Goal: Transaction & Acquisition: Purchase product/service

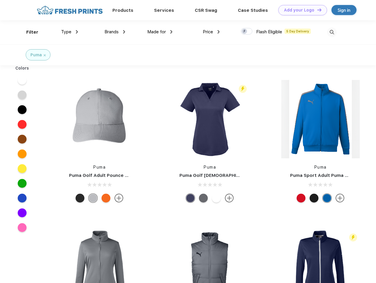
scroll to position [0, 0]
click at [300, 10] on link "Add your Logo Design Tool" at bounding box center [302, 10] width 49 height 10
click at [0, 0] on div "Design Tool" at bounding box center [0, 0] width 0 height 0
click at [317, 10] on link "Add your Logo Design Tool" at bounding box center [302, 10] width 49 height 10
click at [28, 32] on div "Filter" at bounding box center [32, 32] width 12 height 7
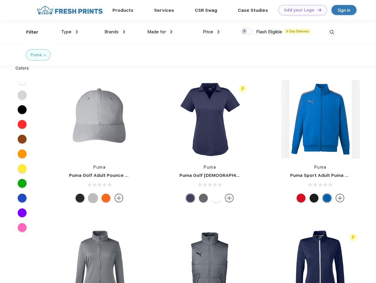
click at [70, 32] on span "Type" at bounding box center [66, 31] width 10 height 5
click at [115, 32] on span "Brands" at bounding box center [111, 31] width 14 height 5
click at [160, 32] on span "Made for" at bounding box center [156, 31] width 19 height 5
click at [211, 32] on span "Price" at bounding box center [208, 31] width 10 height 5
click at [247, 32] on div at bounding box center [247, 31] width 12 height 6
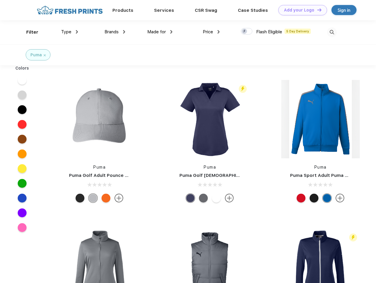
click at [245, 32] on input "checkbox" at bounding box center [243, 30] width 4 height 4
click at [332, 32] on img at bounding box center [332, 32] width 10 height 10
